Goal: Task Accomplishment & Management: Complete application form

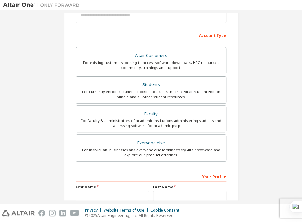
scroll to position [86, 0]
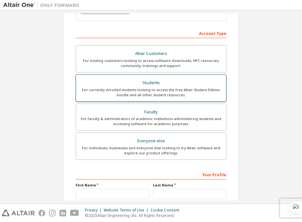
click at [156, 93] on div "For currently enrolled students looking to access the free Altair Student Editi…" at bounding box center [151, 92] width 142 height 10
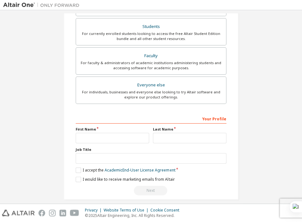
scroll to position [160, 0]
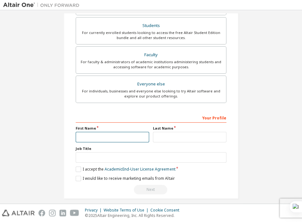
click at [94, 137] on input "text" at bounding box center [112, 137] width 73 height 10
type input "******"
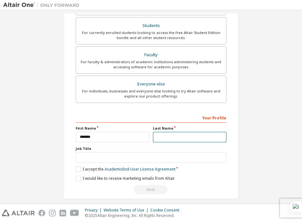
click at [162, 135] on input "text" at bounding box center [189, 137] width 73 height 10
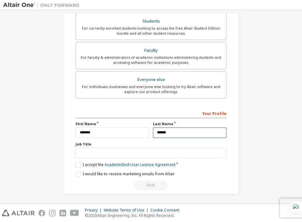
type input "******"
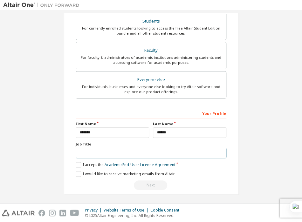
click at [104, 150] on input "text" at bounding box center [151, 153] width 151 height 10
type input "*******"
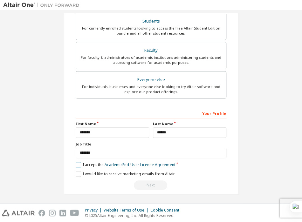
click at [76, 162] on label "I accept the Academic End-User License Agreement" at bounding box center [125, 164] width 99 height 5
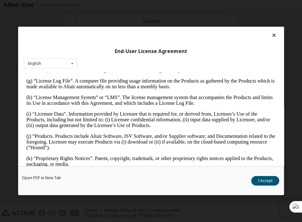
scroll to position [277, 0]
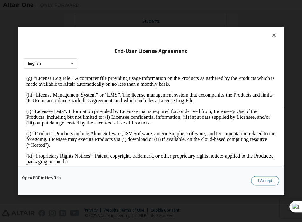
click at [267, 178] on button "I Accept" at bounding box center [265, 181] width 28 height 10
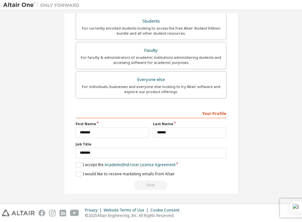
click at [73, 170] on div "Create an Altair One Account For Free Trials, Licenses, Downloads, Learning & D…" at bounding box center [151, 26] width 175 height 338
click at [77, 172] on label "I would like to receive marketing emails from Altair" at bounding box center [125, 173] width 99 height 5
click at [76, 174] on label "I would like to receive marketing emails from Altair" at bounding box center [125, 173] width 99 height 5
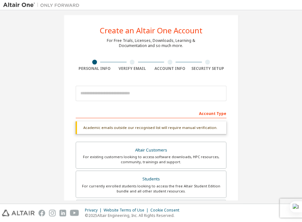
scroll to position [6, 0]
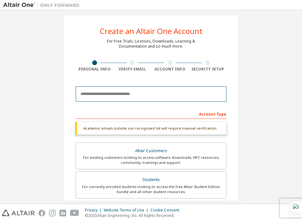
click at [97, 96] on input "email" at bounding box center [151, 93] width 151 height 15
type input "**********"
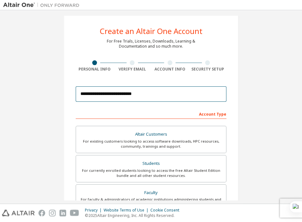
scroll to position [148, 0]
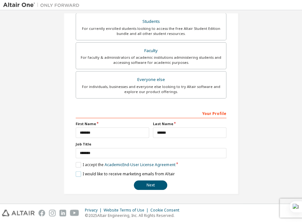
click at [77, 172] on label "I would like to receive marketing emails from Altair" at bounding box center [125, 173] width 99 height 5
click at [145, 186] on button "Next" at bounding box center [150, 185] width 33 height 10
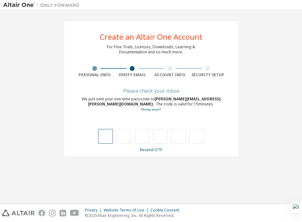
drag, startPoint x: 117, startPoint y: 198, endPoint x: 103, endPoint y: 134, distance: 64.7
click at [103, 134] on div "**********" at bounding box center [150, 106] width 295 height 187
click at [103, 134] on input "text" at bounding box center [105, 136] width 14 height 15
type input "*"
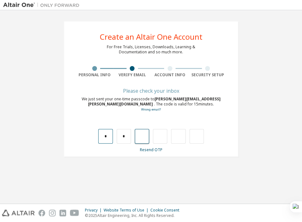
type input "*"
